Goal: Manage account settings

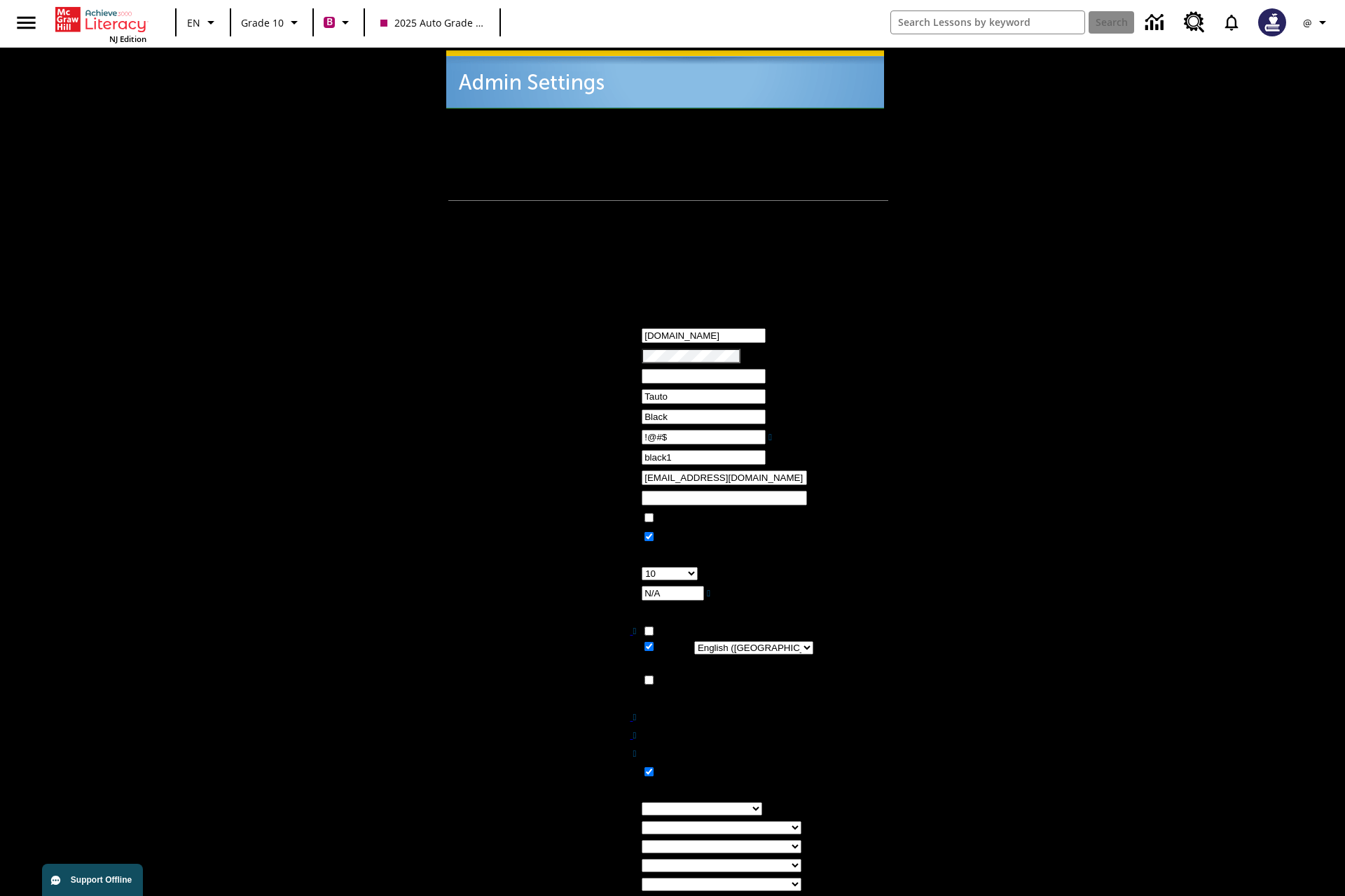
type input "!@#$"
click at [1317, 22] on icon "Profile/Settings" at bounding box center [1322, 21] width 16 height 16
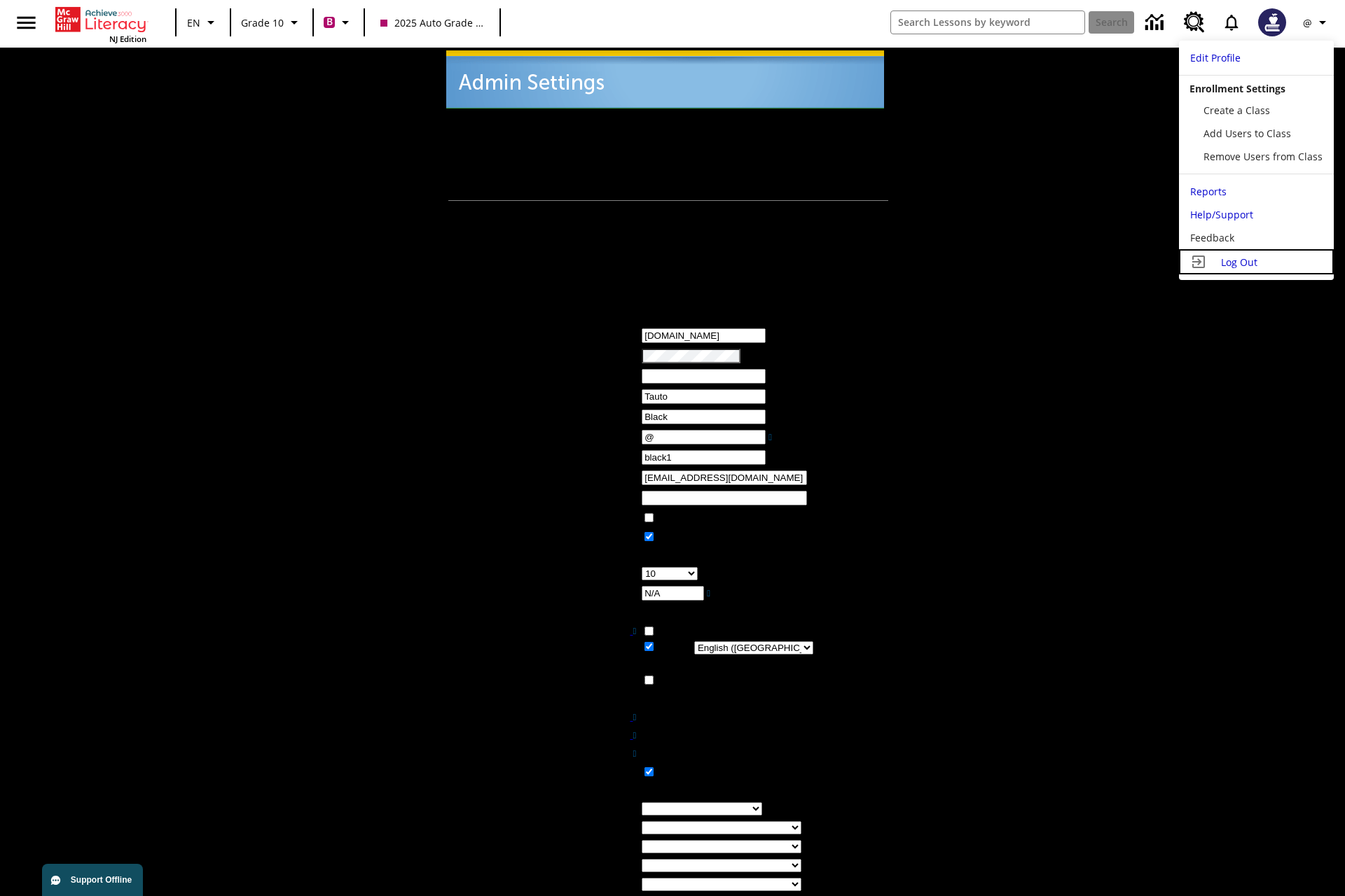
click at [1256, 262] on span "Log Out" at bounding box center [1239, 263] width 37 height 14
